Goal: Task Accomplishment & Management: Manage account settings

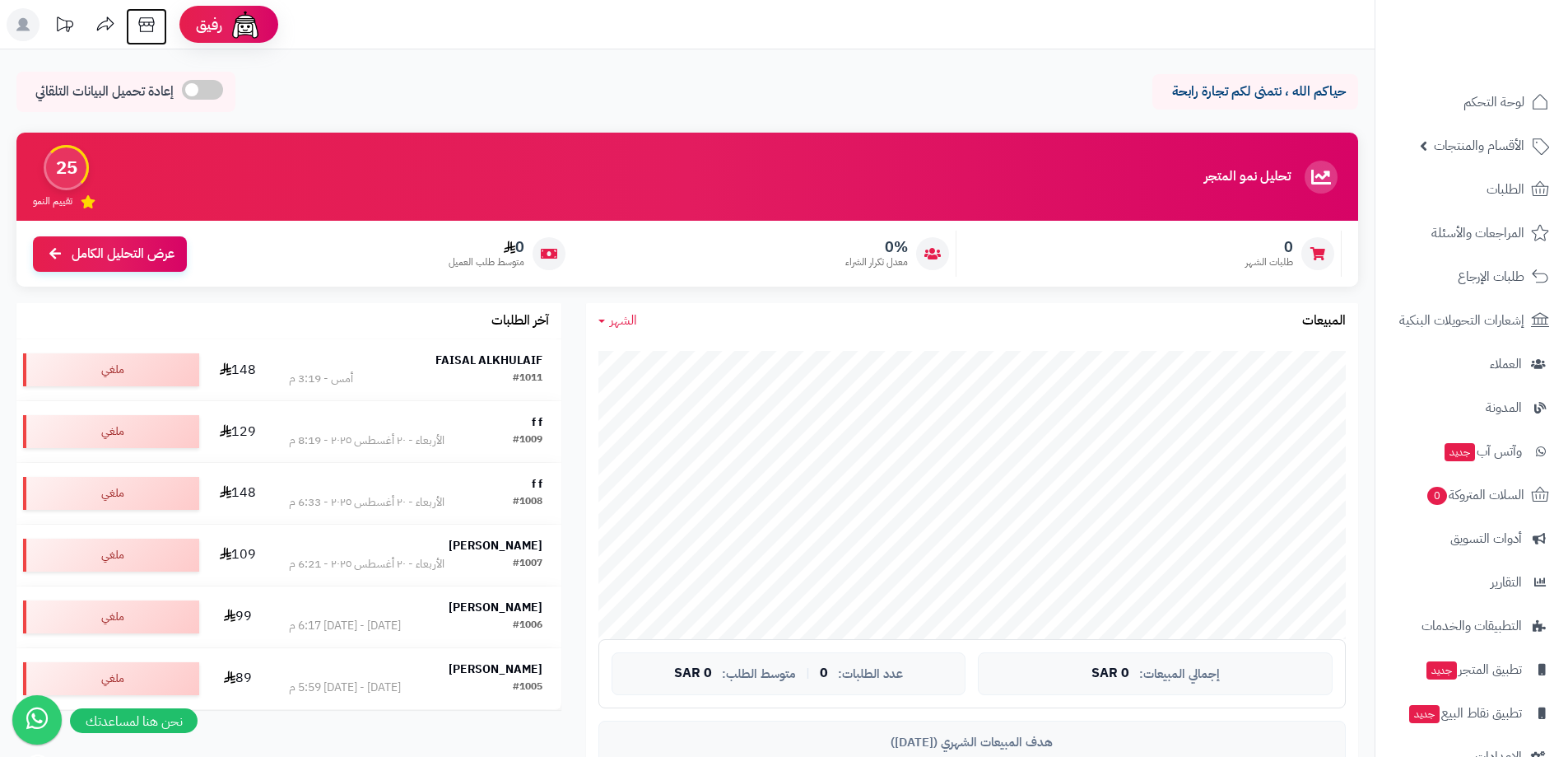
click at [141, 31] on icon at bounding box center [146, 25] width 33 height 33
click at [1474, 155] on span "الأقسام والمنتجات" at bounding box center [1478, 145] width 90 height 23
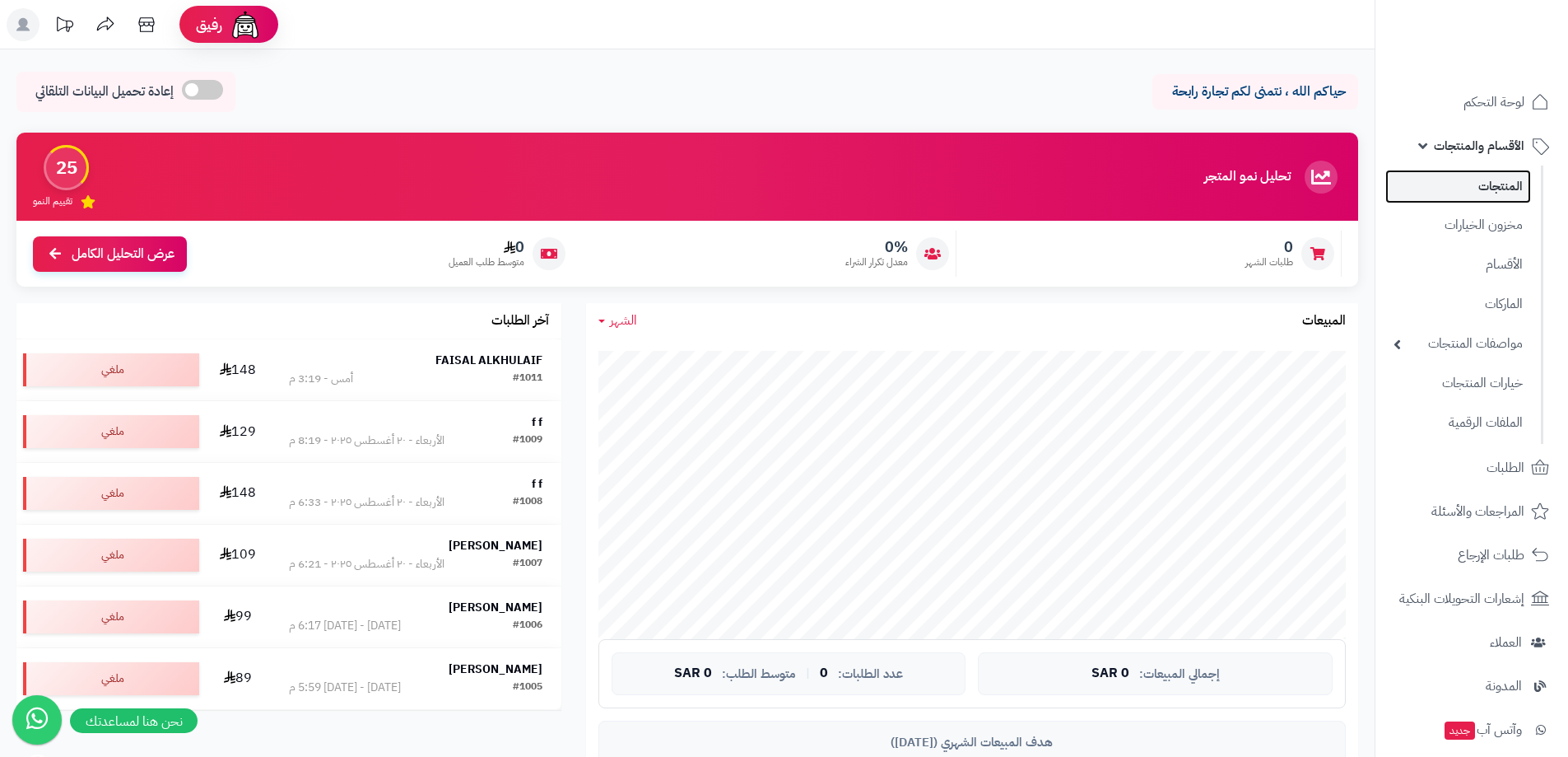
click at [1494, 186] on link "المنتجات" at bounding box center [1457, 186] width 145 height 34
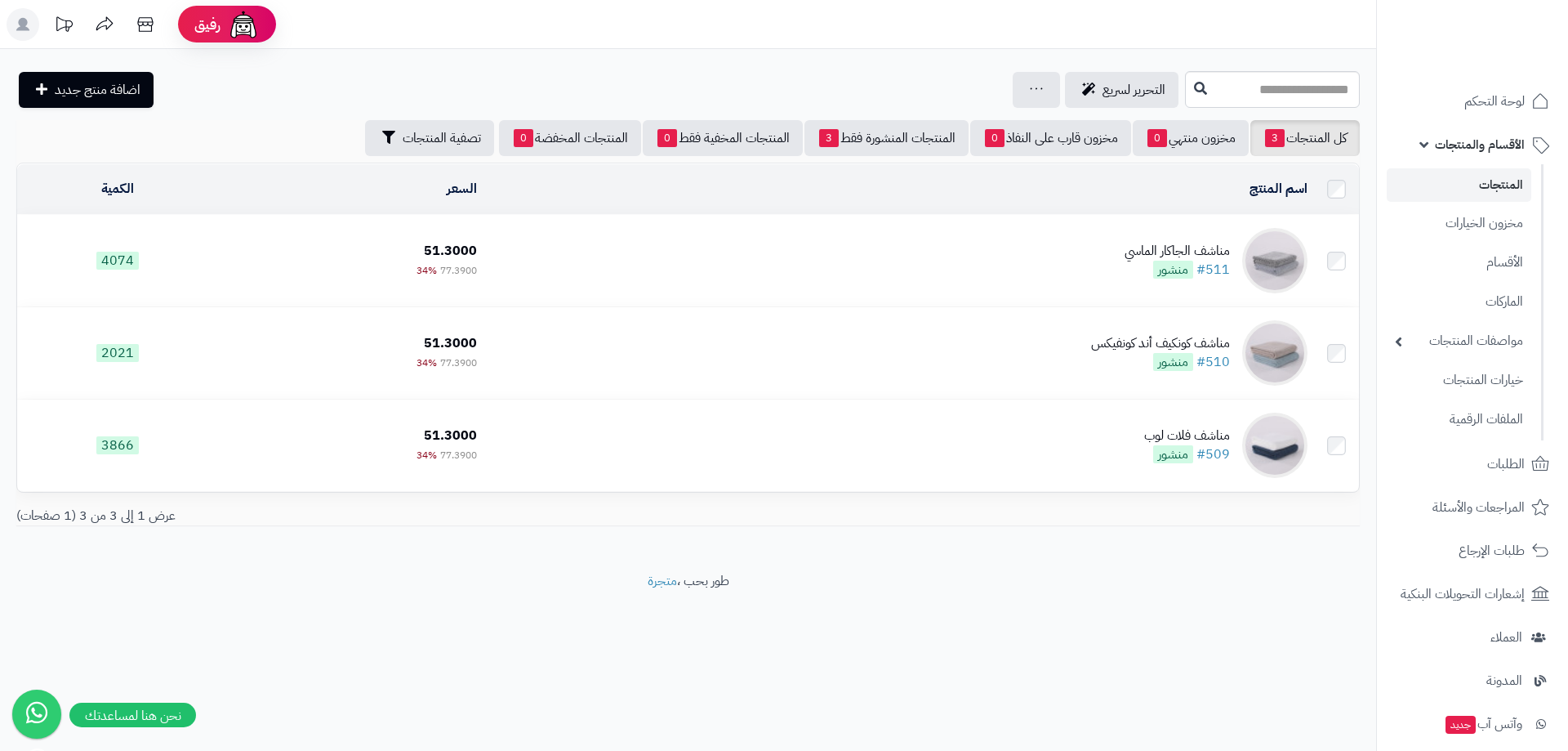
scroll to position [316, 0]
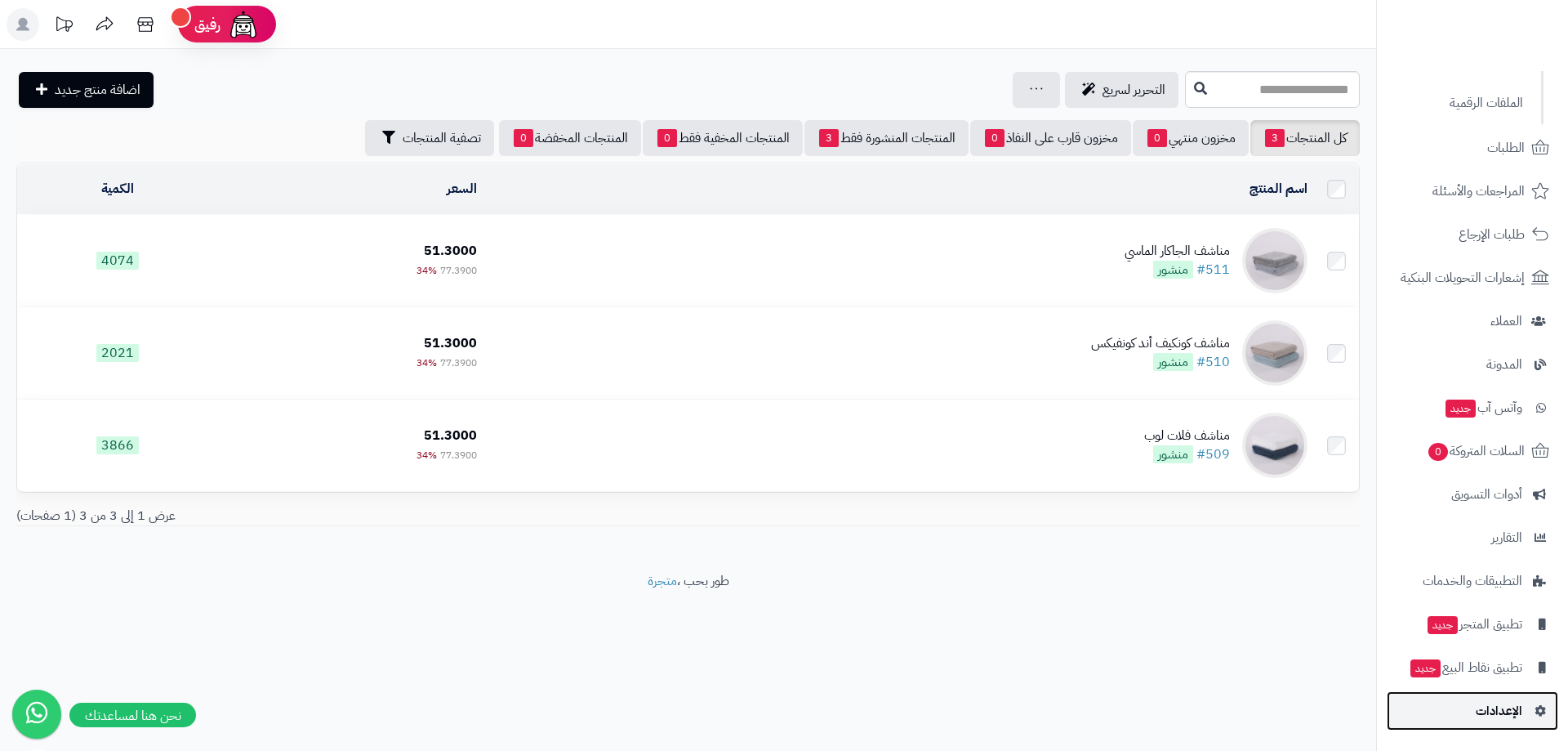
click at [1524, 706] on link "الإعدادات" at bounding box center [1473, 710] width 172 height 39
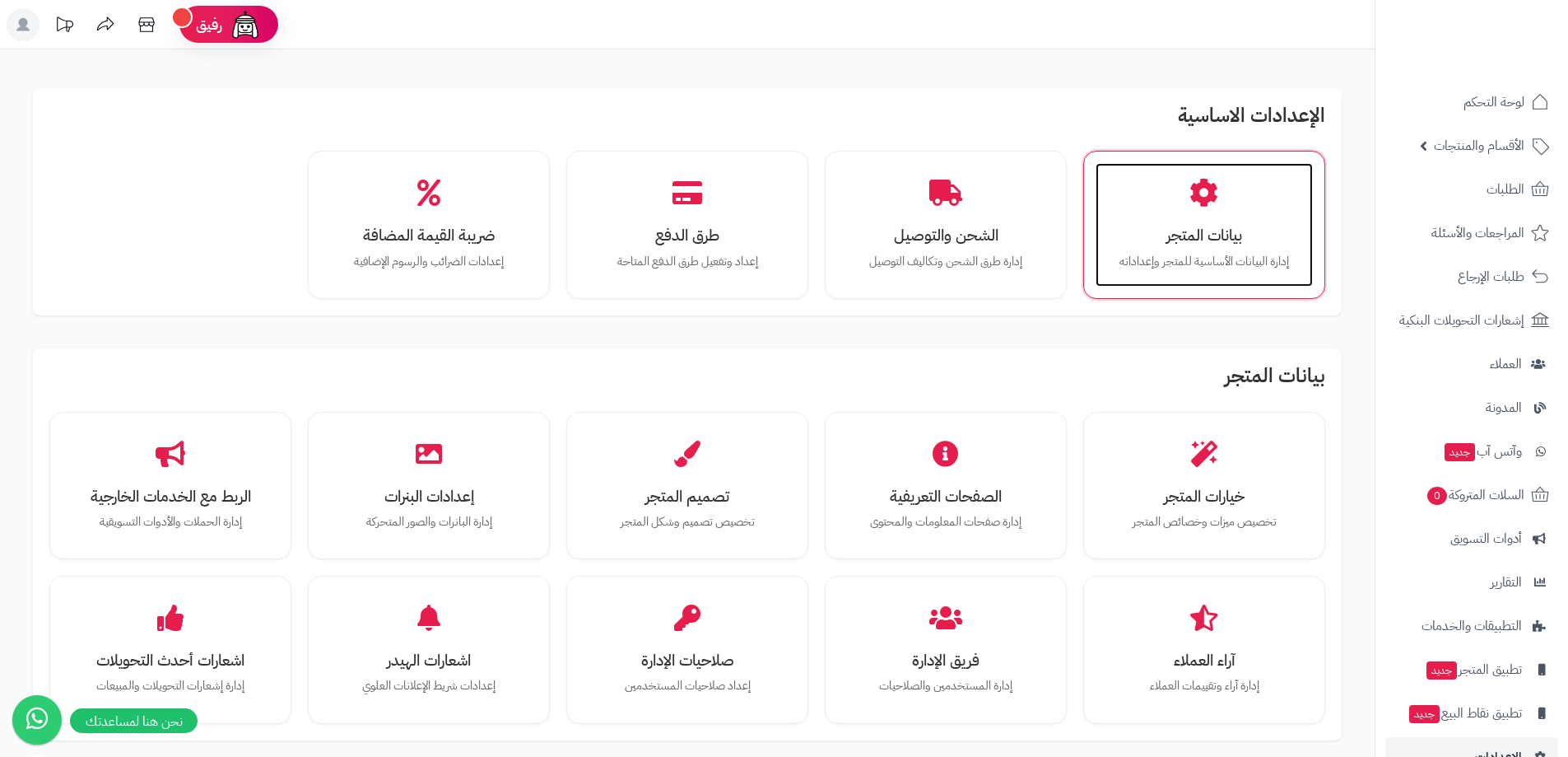
click at [1206, 206] on icon at bounding box center [1203, 194] width 29 height 29
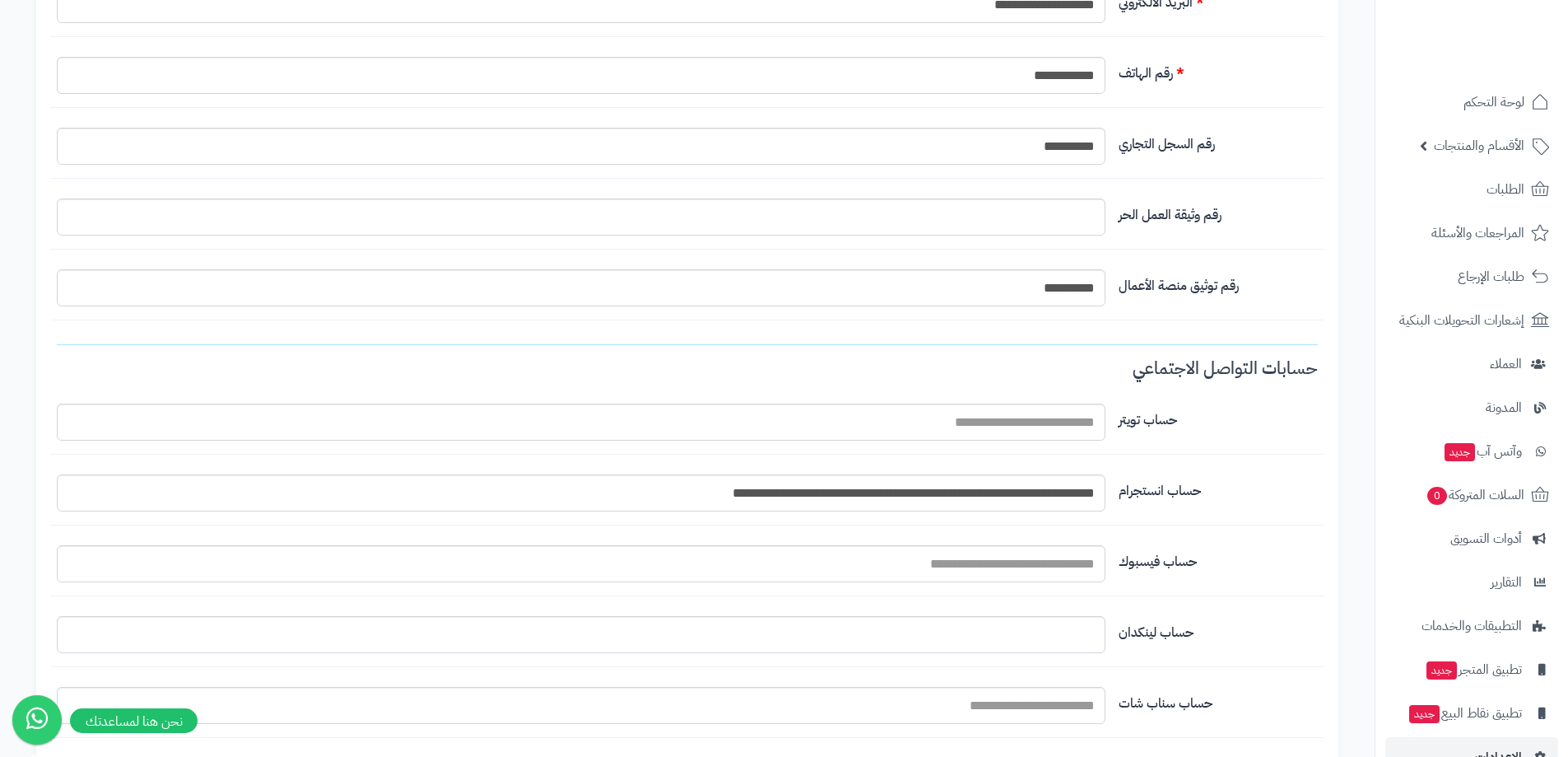
scroll to position [1235, 0]
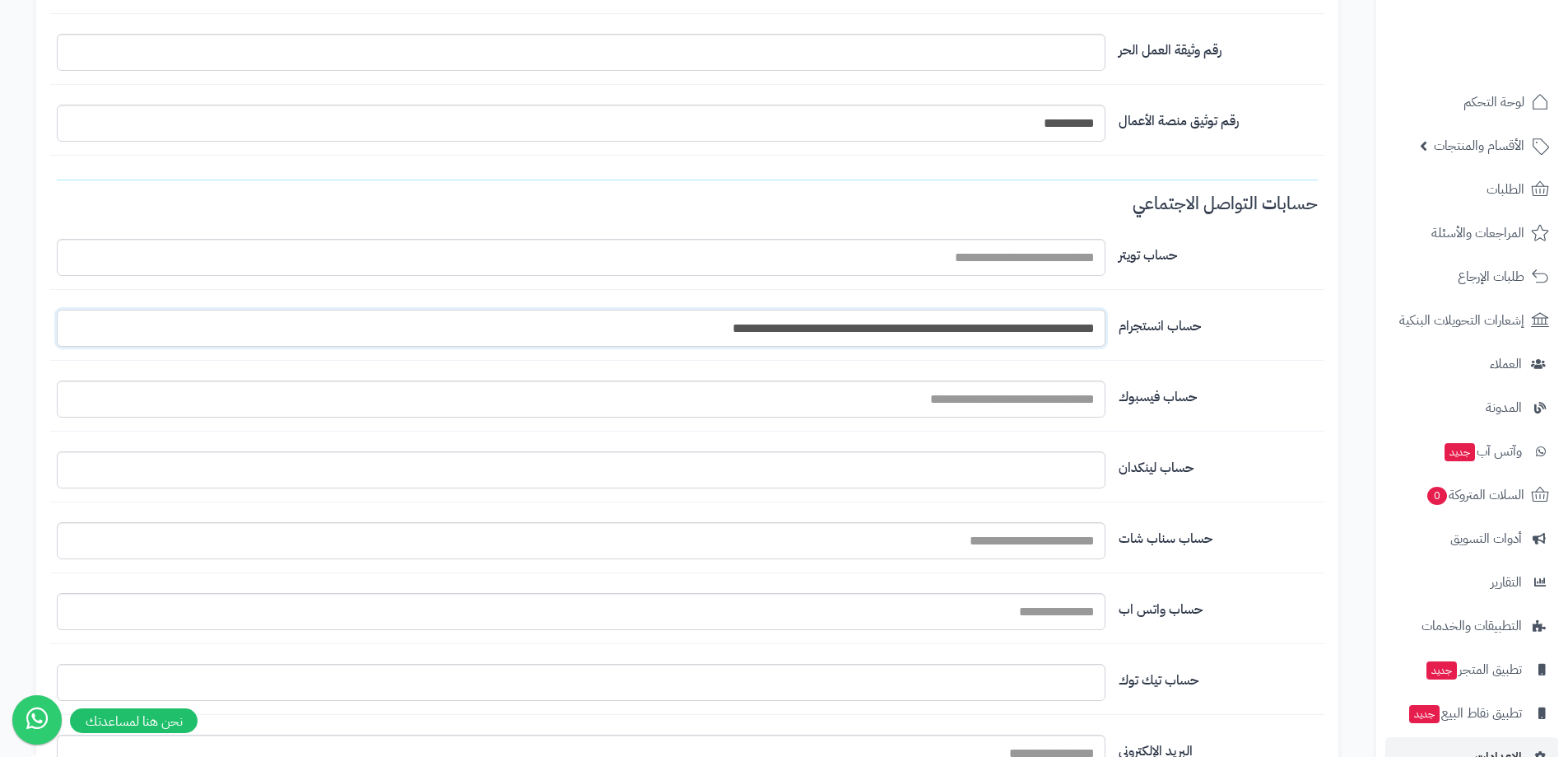
click at [805, 329] on input "**********" at bounding box center [580, 327] width 1048 height 37
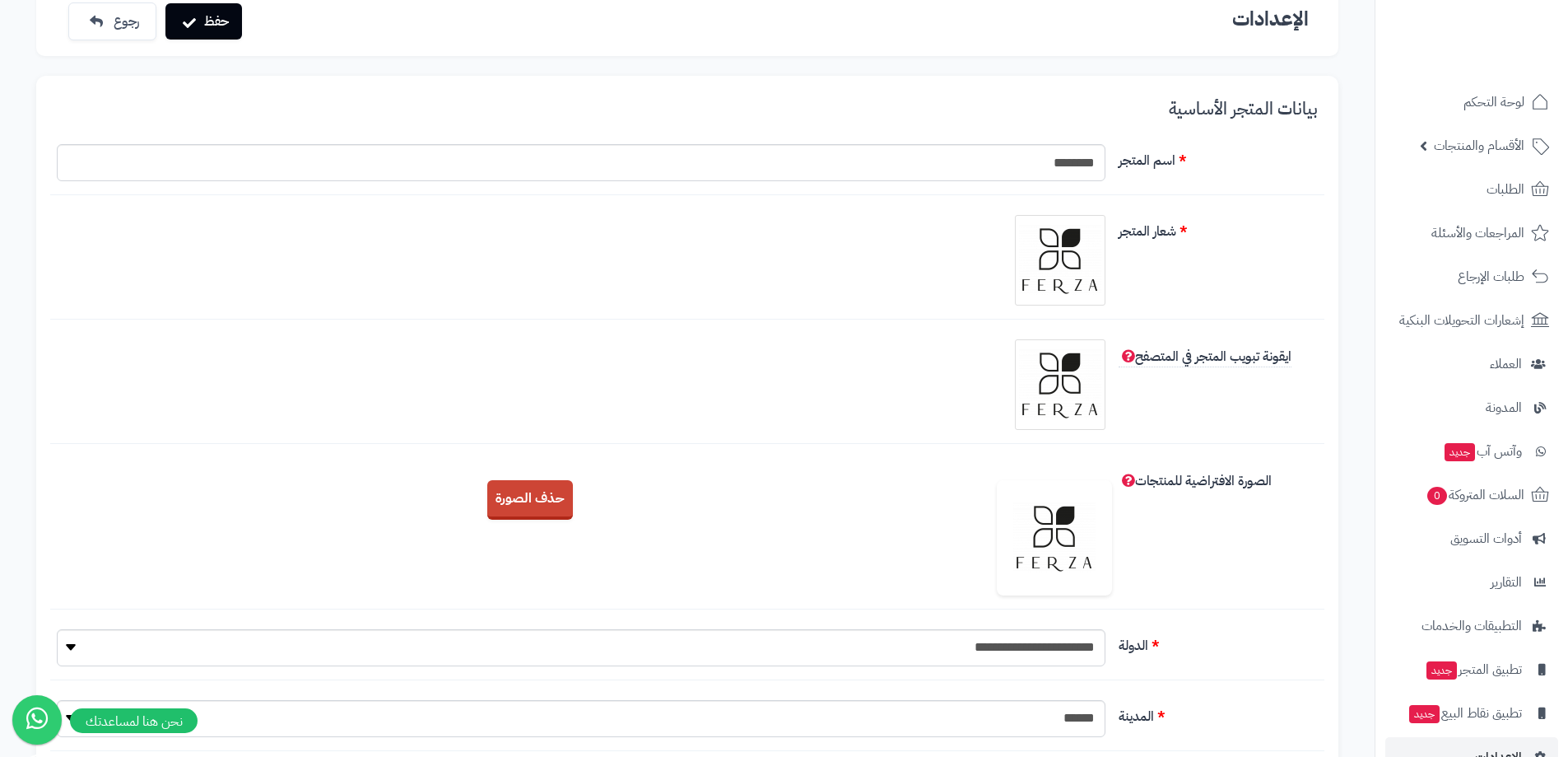
scroll to position [0, 0]
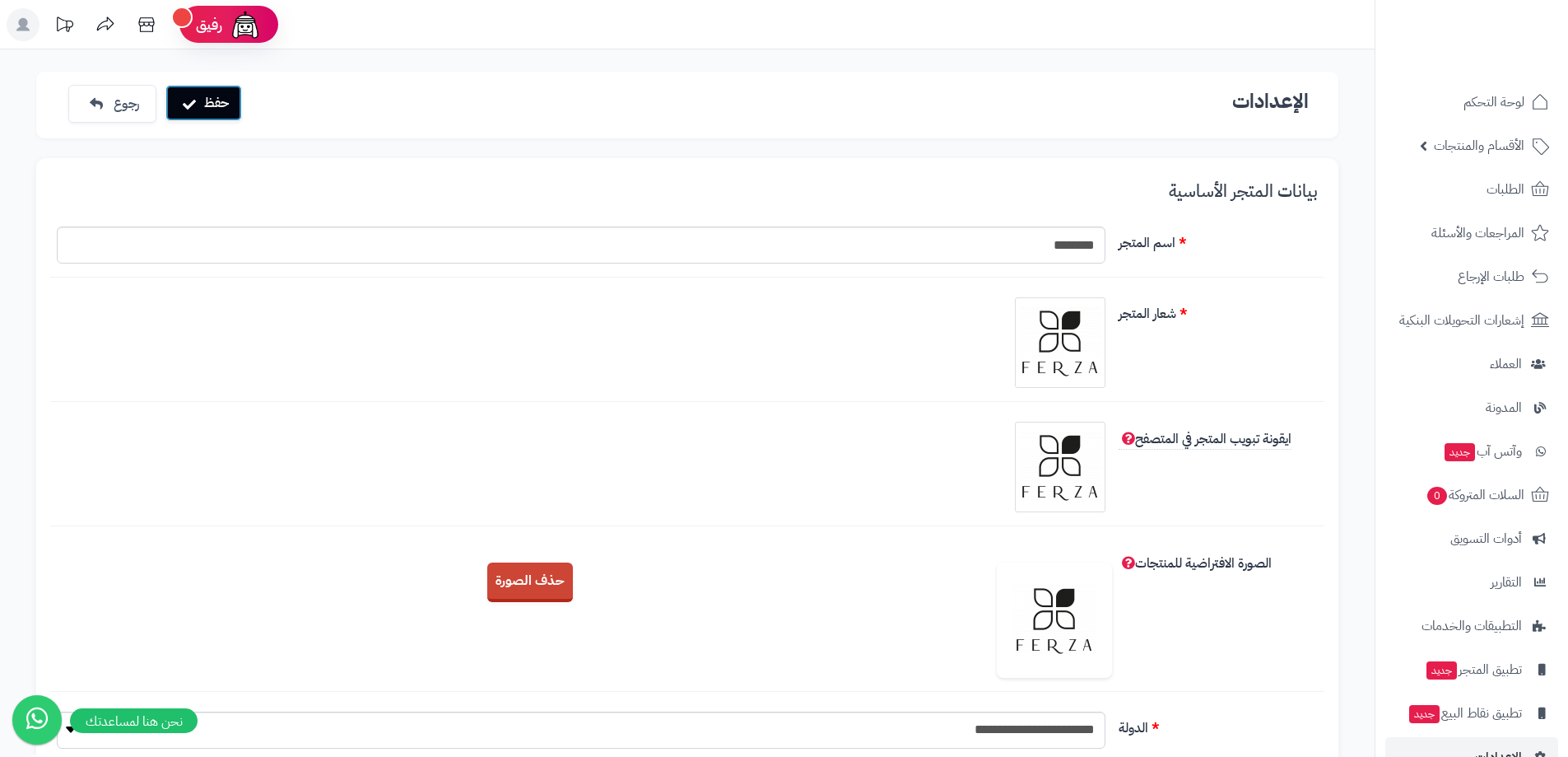
click at [204, 109] on button "حفظ" at bounding box center [204, 103] width 77 height 37
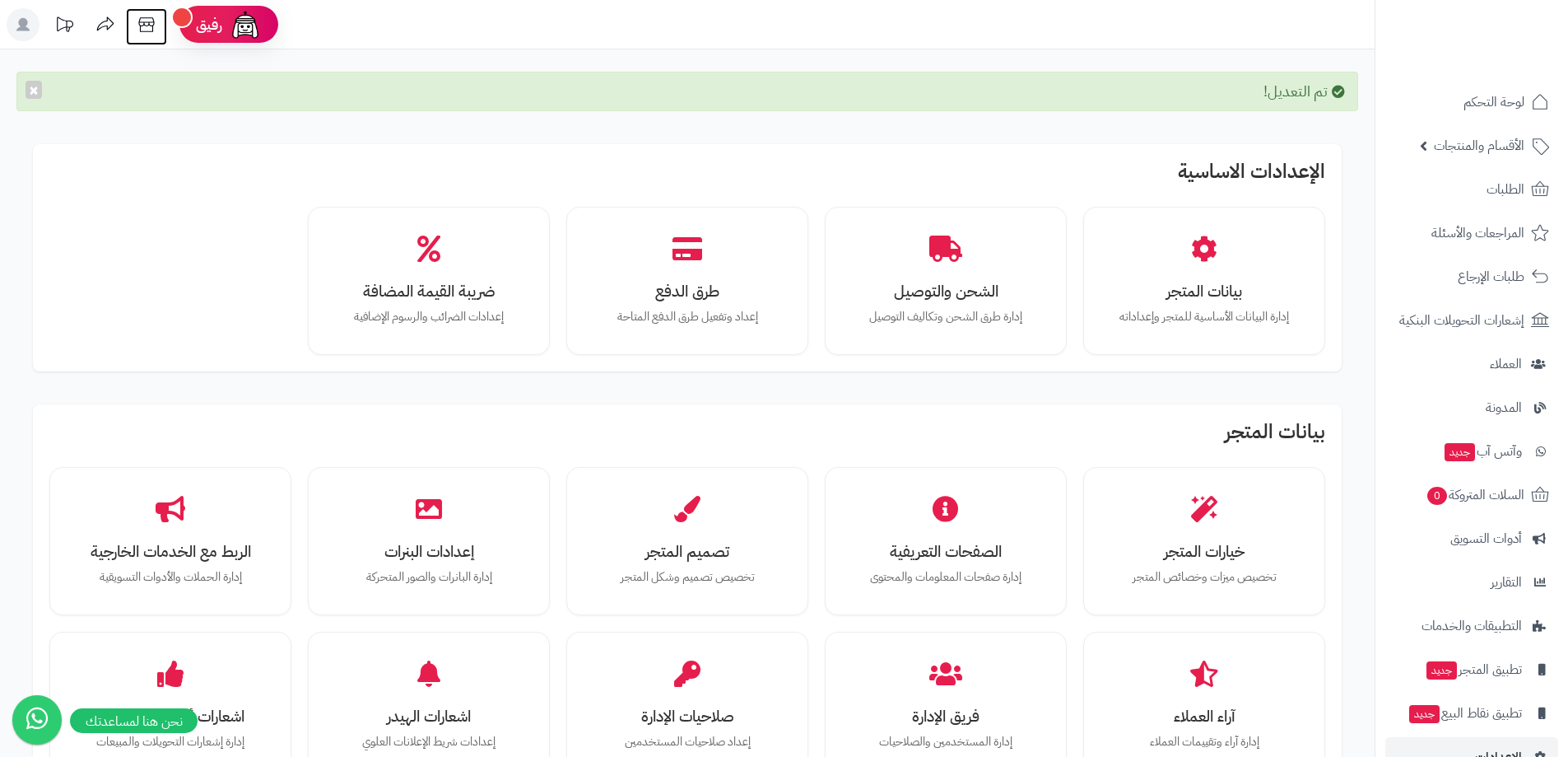
click at [151, 21] on icon at bounding box center [146, 25] width 33 height 33
